Goal: Task Accomplishment & Management: Use online tool/utility

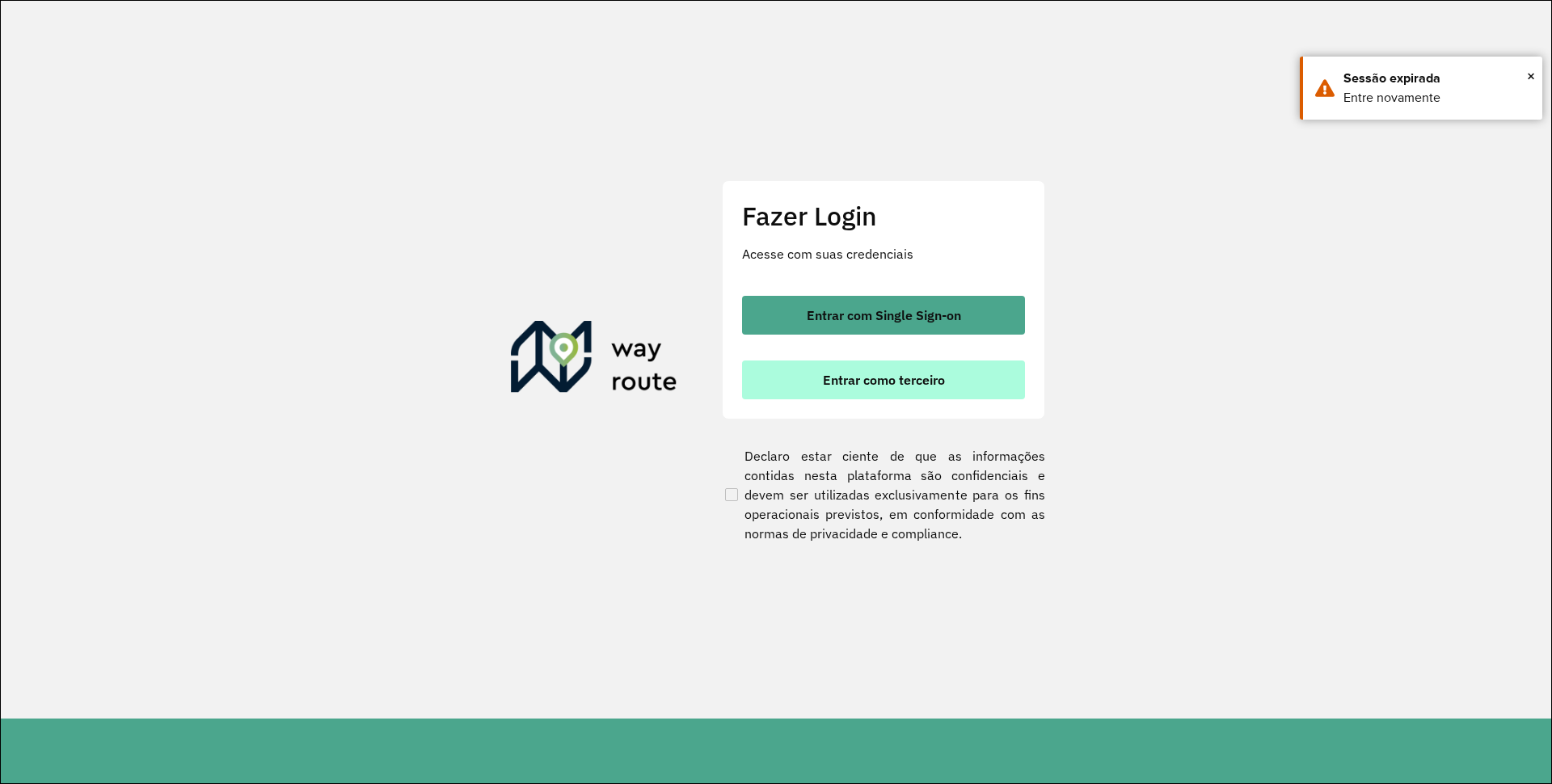
click at [822, 399] on button "Entrar como terceiro" at bounding box center [883, 380] width 283 height 39
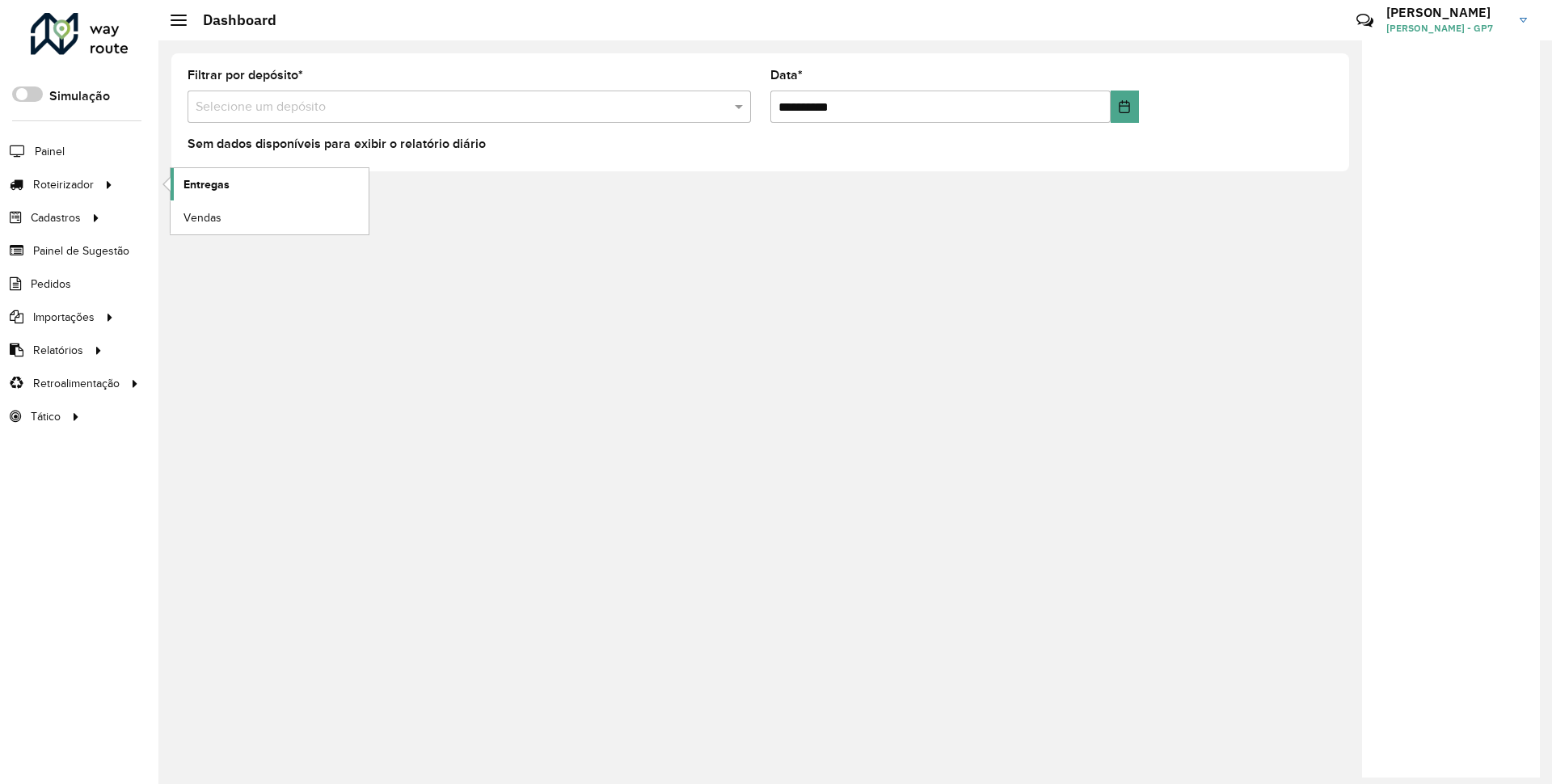
click at [188, 195] on link "Entregas" at bounding box center [269, 185] width 198 height 33
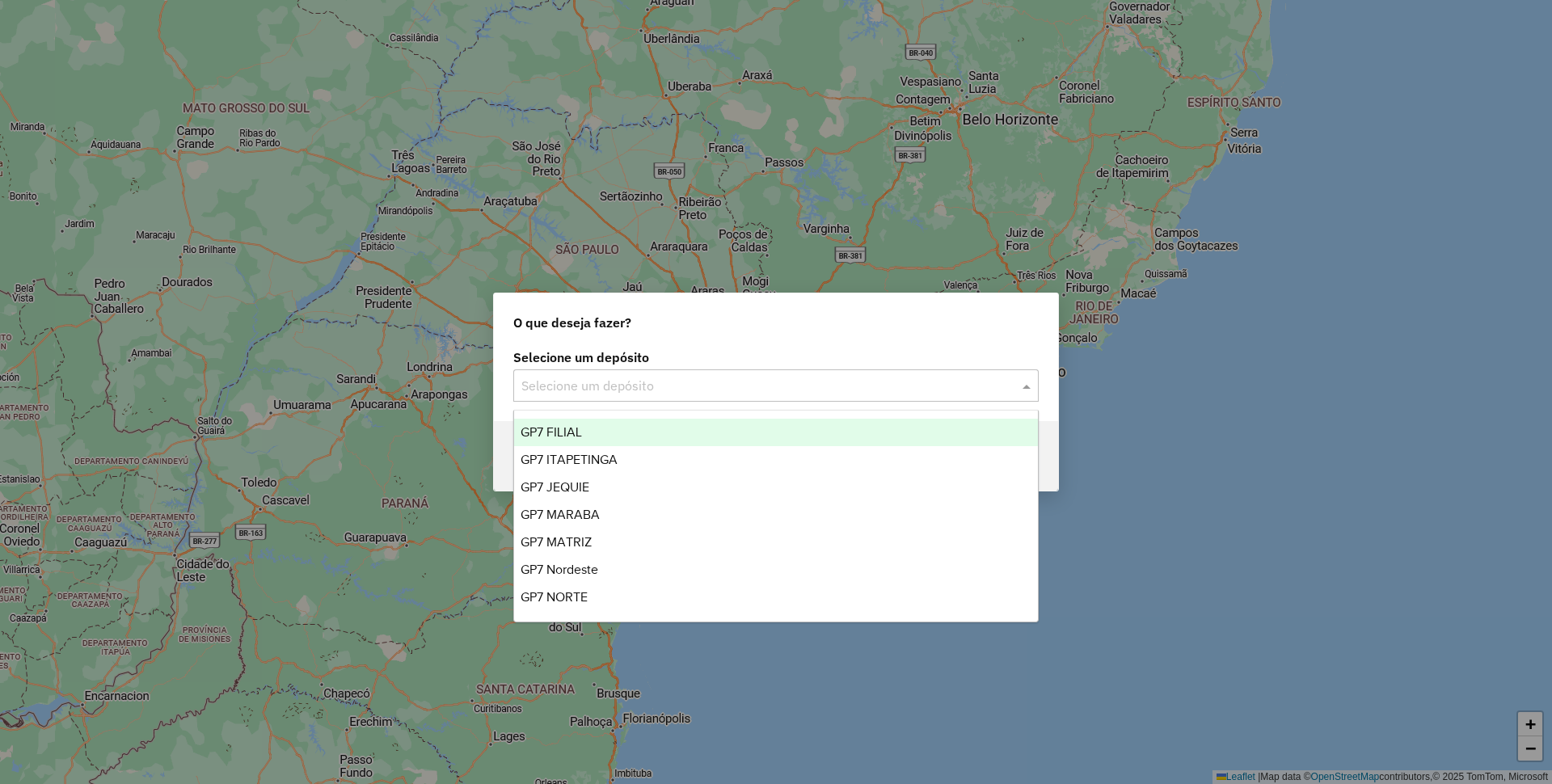
click at [626, 395] on div "Selecione um depósito" at bounding box center [776, 385] width 525 height 33
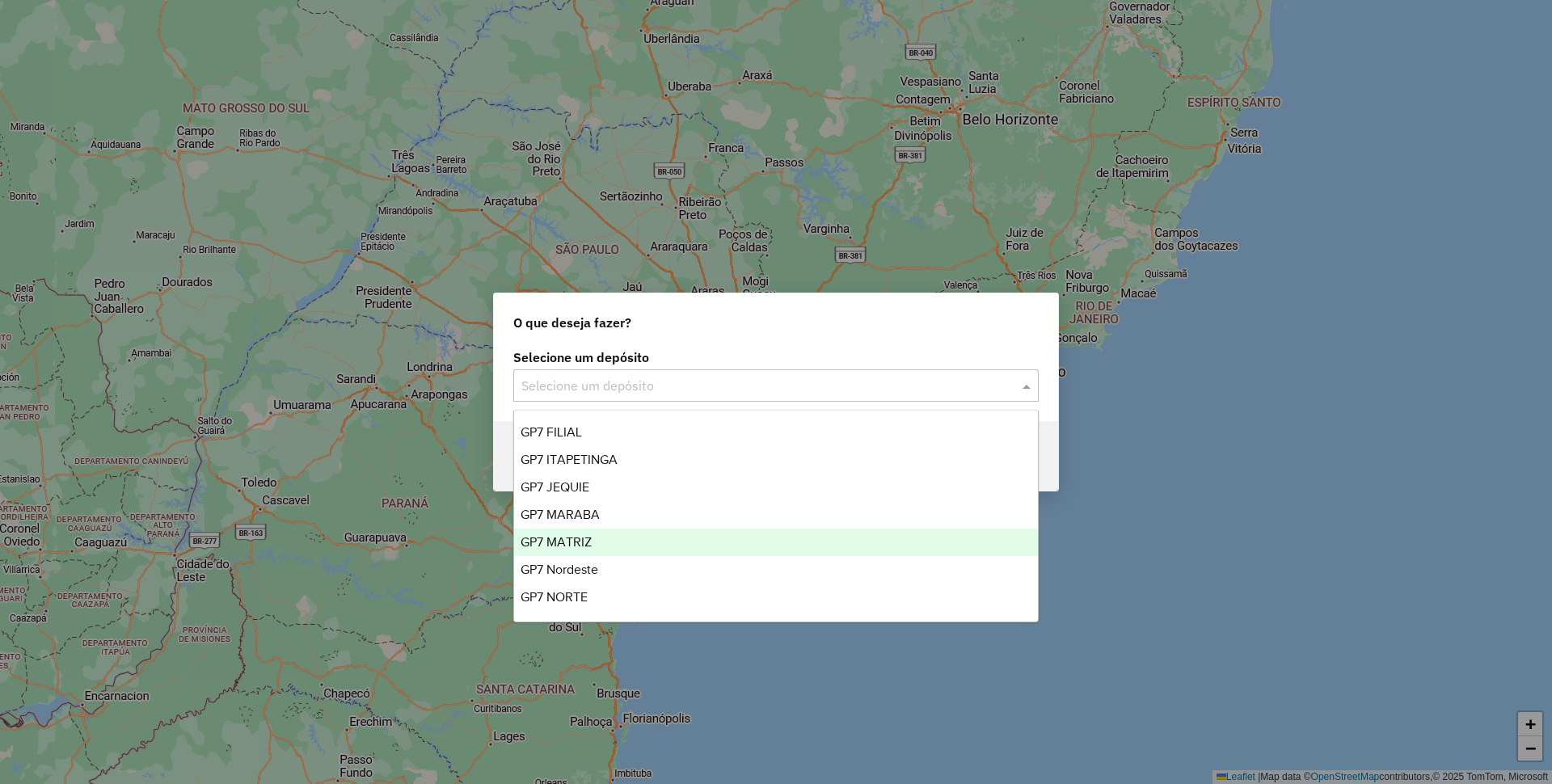
drag, startPoint x: 621, startPoint y: 524, endPoint x: 624, endPoint y: 548, distance: 24.2
click at [624, 548] on div "GP7 FILIAL GP7 ITAPETINGA GP7 JEQUIE GP7 MARABA GP7 MATRIZ GP7 Nordeste GP7 NOR…" at bounding box center [776, 542] width 524 height 247
click at [624, 548] on div "GP7 MATRIZ" at bounding box center [776, 542] width 524 height 28
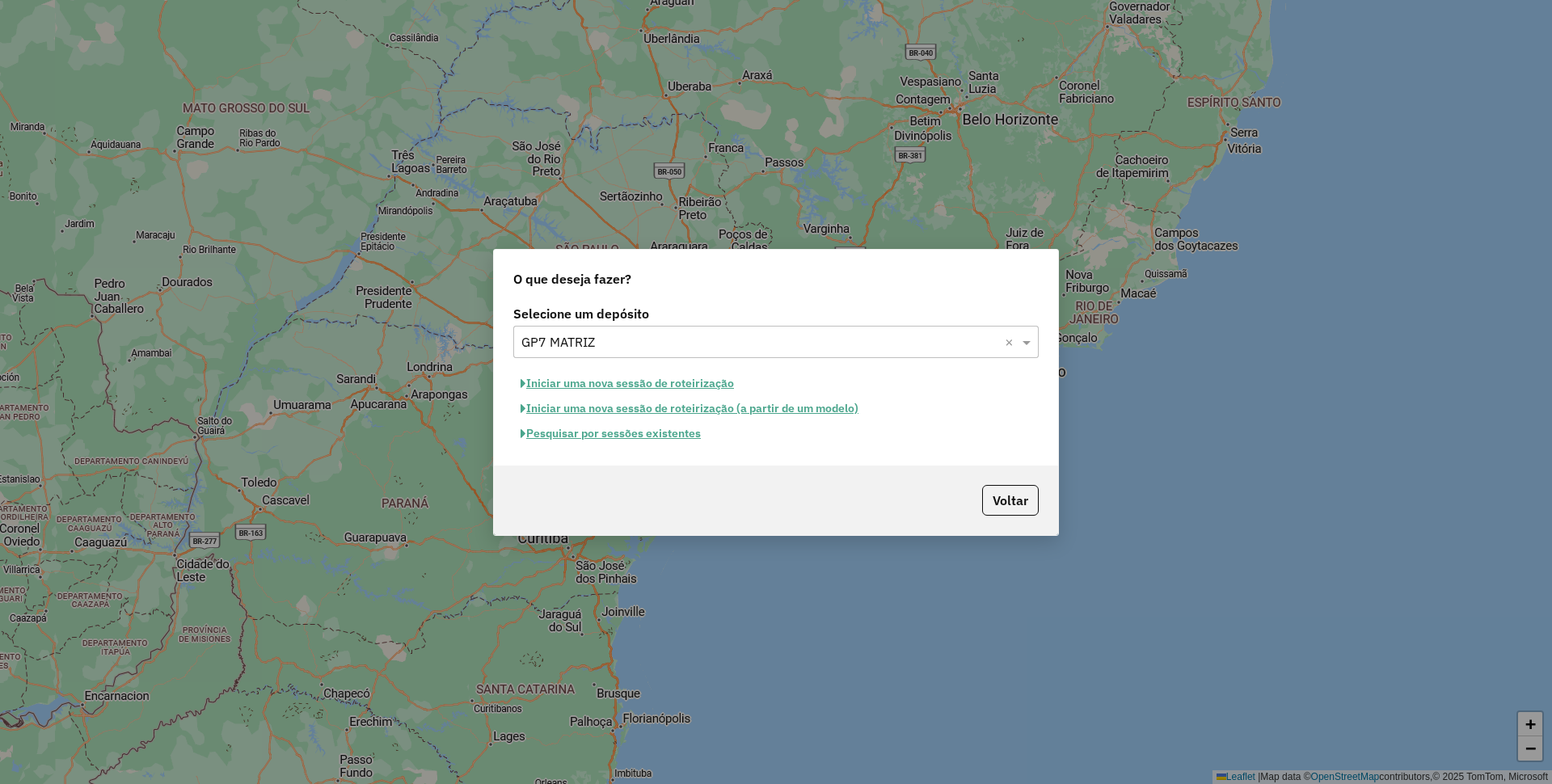
click at [630, 439] on button "Pesquisar por sessões existentes" at bounding box center [611, 433] width 195 height 25
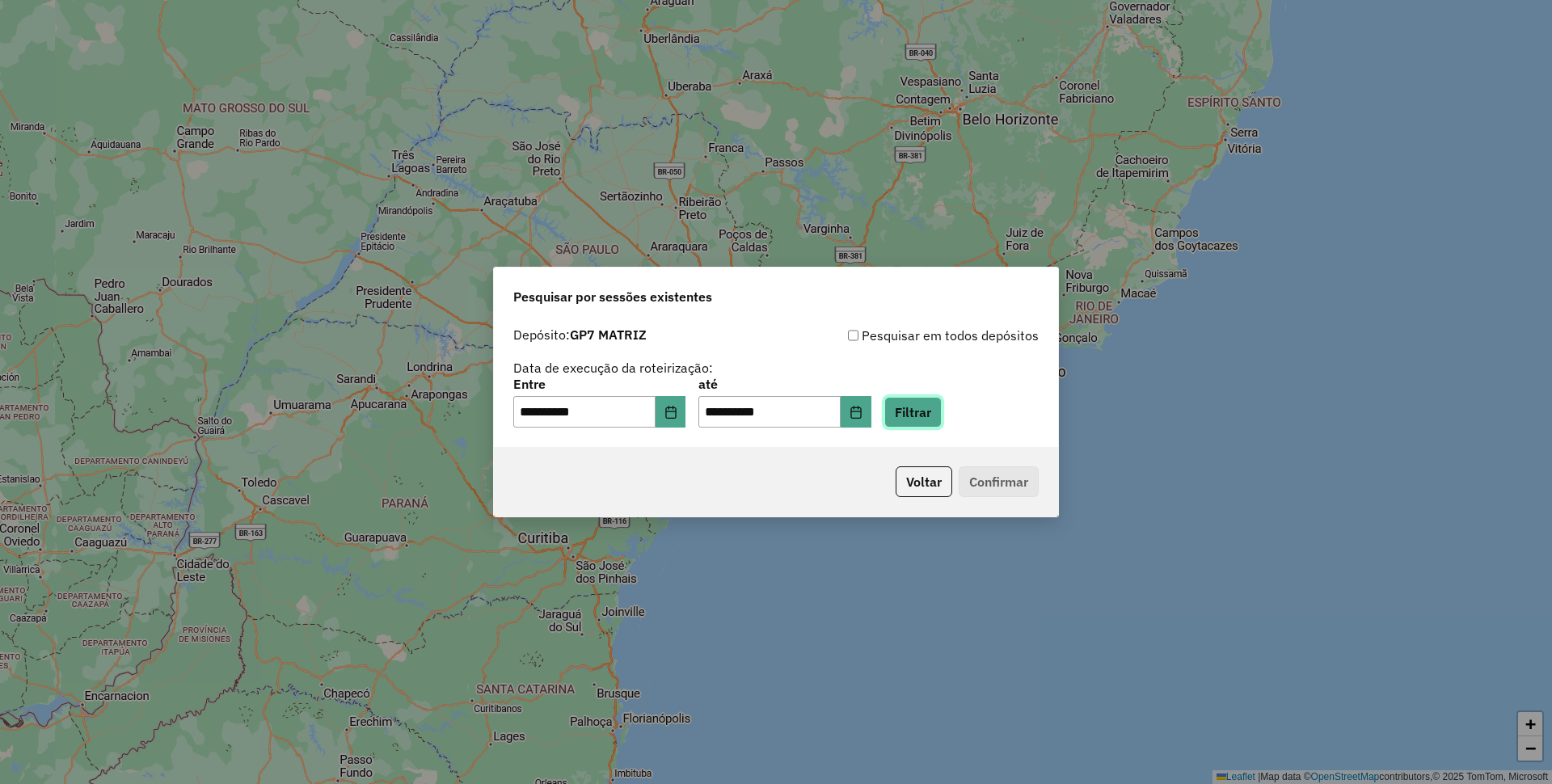
click at [942, 402] on button "Filtrar" at bounding box center [913, 412] width 58 height 31
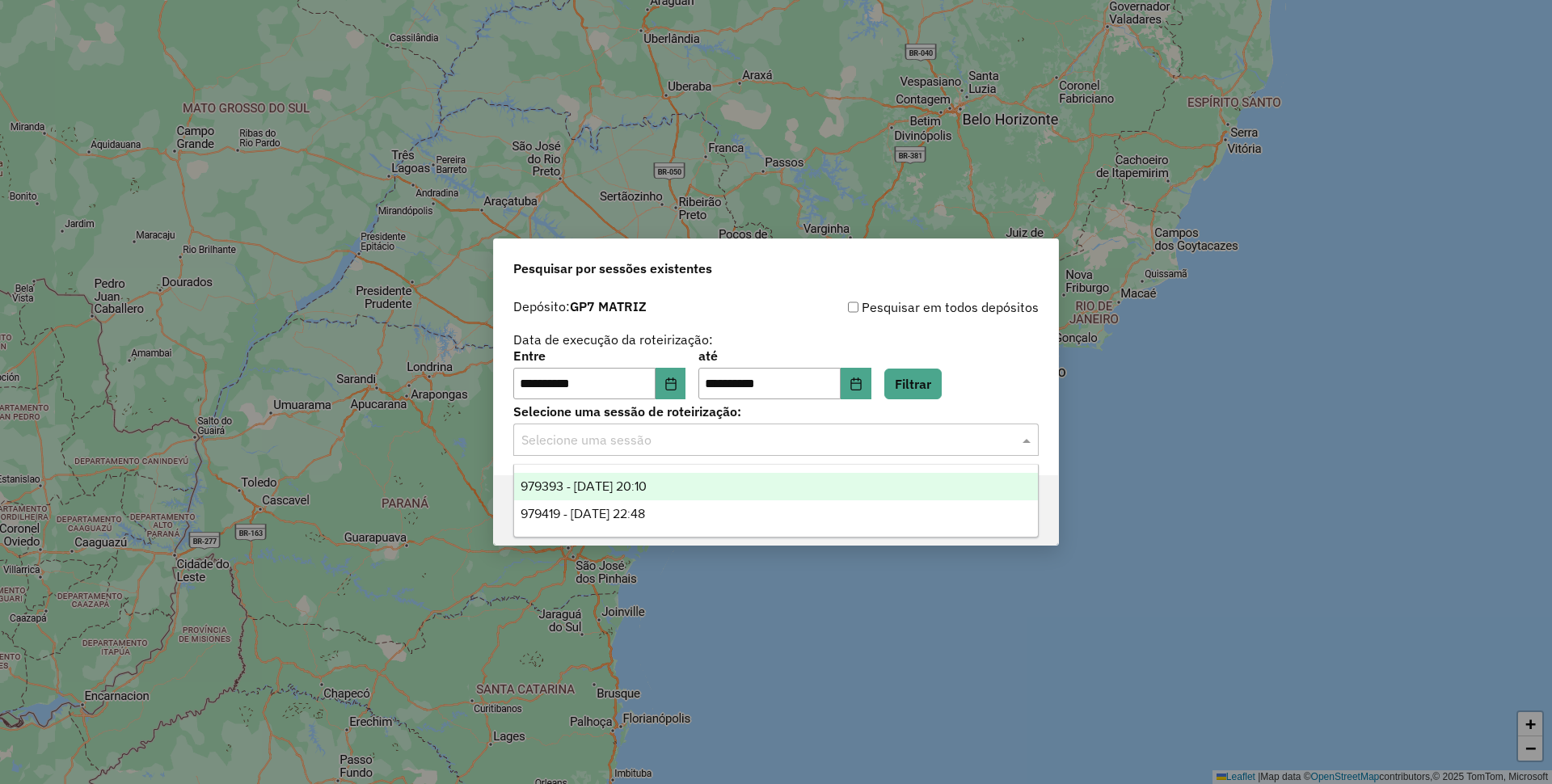
click at [932, 435] on input "text" at bounding box center [760, 441] width 477 height 20
click at [915, 484] on div "979393 - 14/08/2025 20:10" at bounding box center [776, 486] width 524 height 28
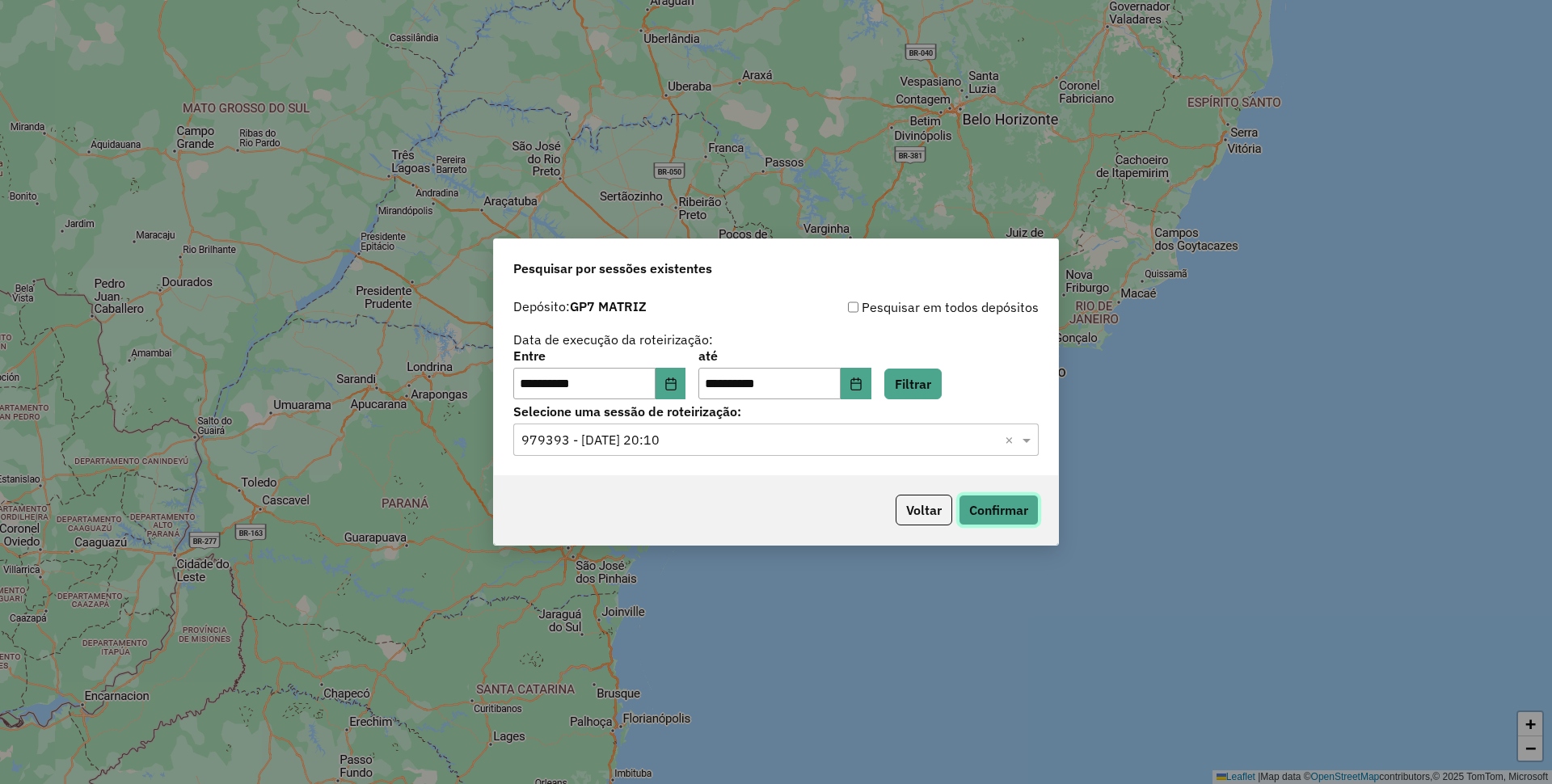
click at [975, 504] on button "Confirmar" at bounding box center [999, 510] width 80 height 31
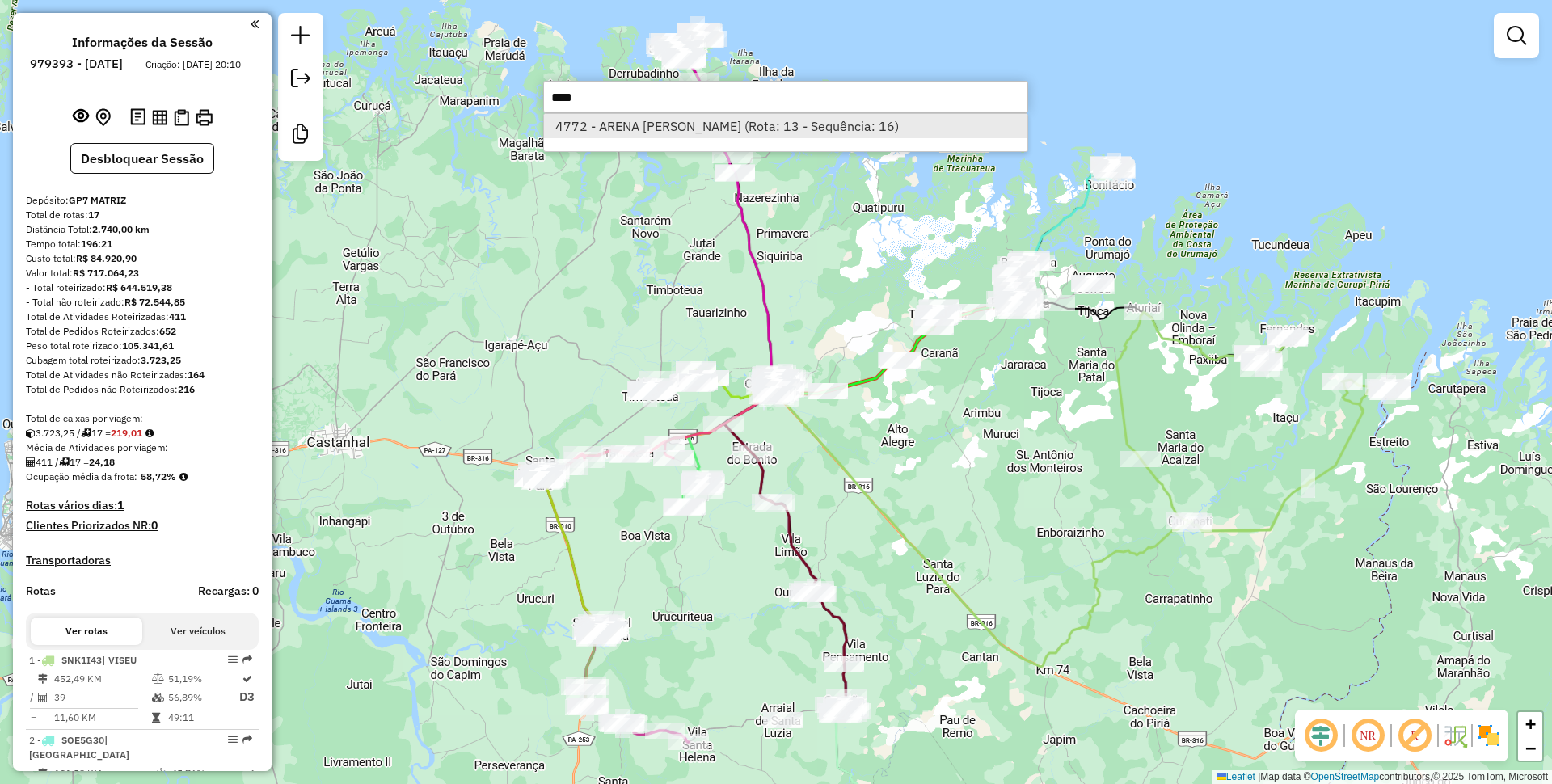
type input "****"
click at [825, 121] on li "4772 - ARENA CARLOS GOMES N (Rota: 13 - Sequência: 16)" at bounding box center [786, 126] width 483 height 24
select select "**********"
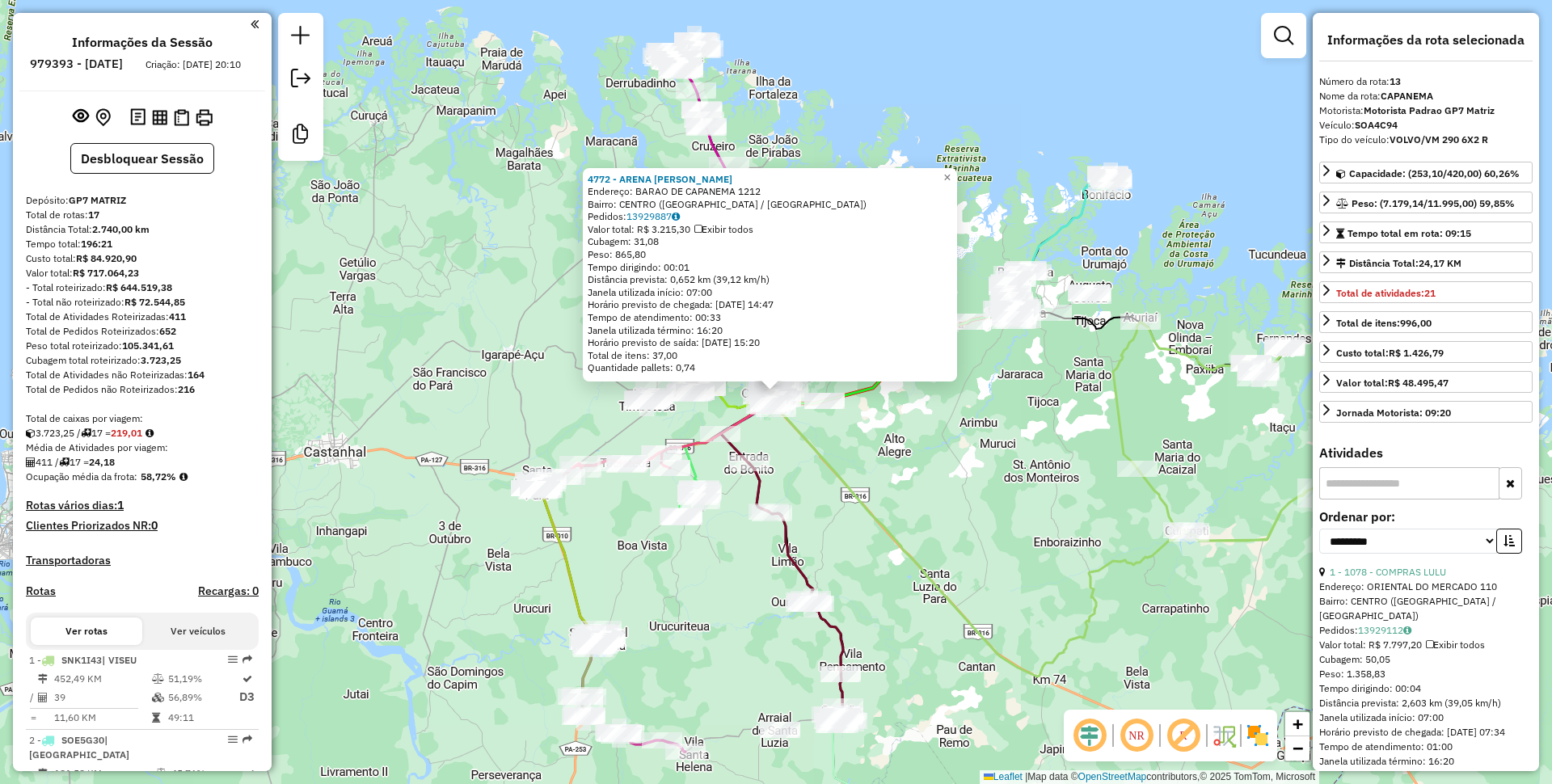
scroll to position [1529, 0]
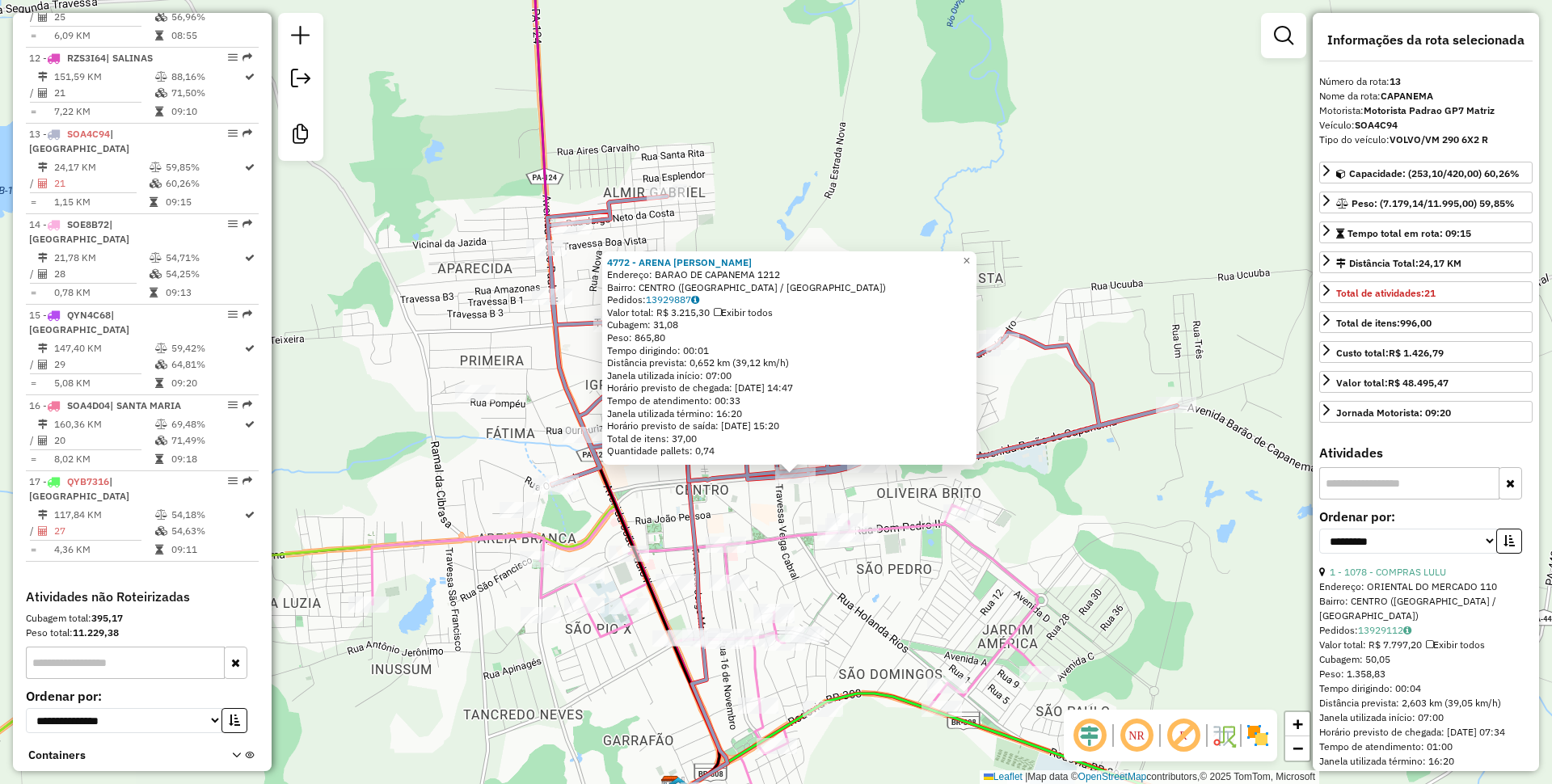
drag, startPoint x: 1203, startPoint y: 495, endPoint x: 1048, endPoint y: 559, distance: 167.7
click at [1048, 559] on div "4772 - ARENA CARLOS GOMES N Endereço: BARAO DE CAPANEMA 1212 Bairro: CENTRO (CA…" at bounding box center [776, 392] width 1552 height 784
